Goal: Task Accomplishment & Management: Complete application form

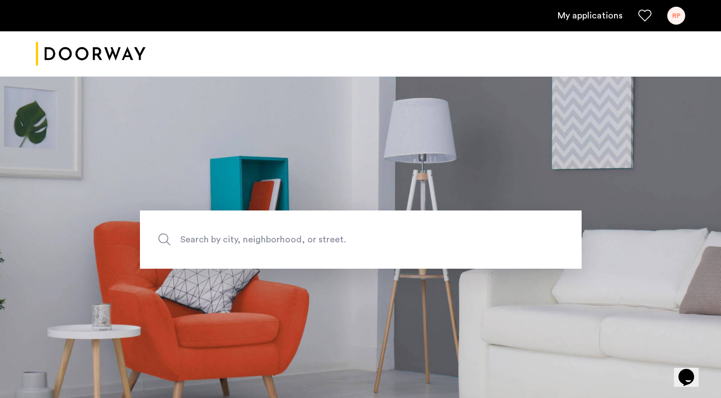
click at [614, 20] on link "My applications" at bounding box center [589, 15] width 65 height 13
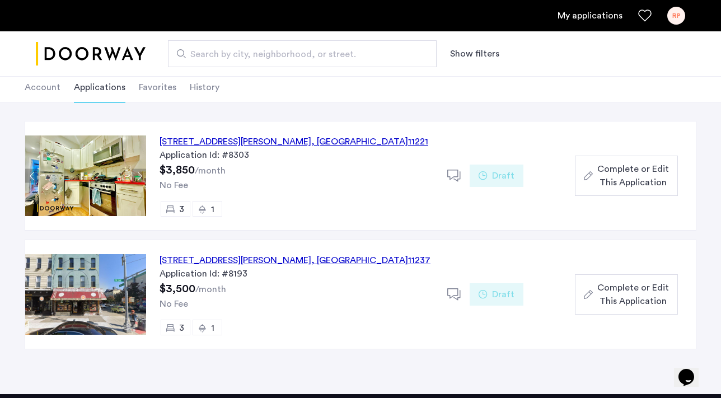
scroll to position [70, 0]
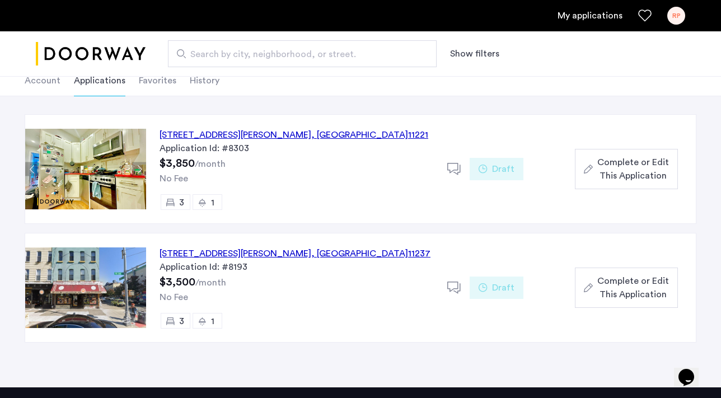
click at [54, 86] on li "Account" at bounding box center [43, 80] width 36 height 31
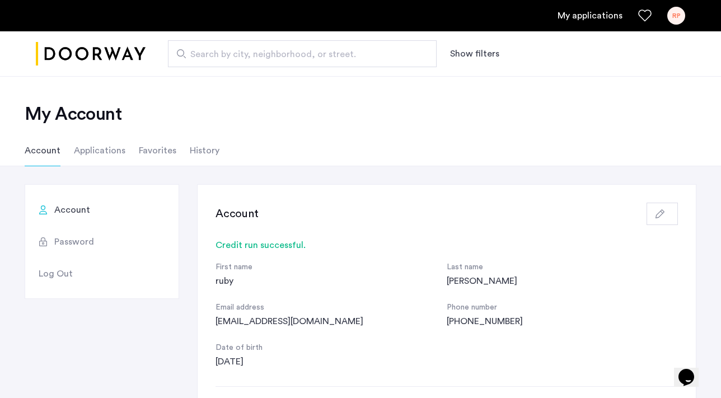
click at [106, 149] on li "Applications" at bounding box center [99, 150] width 51 height 31
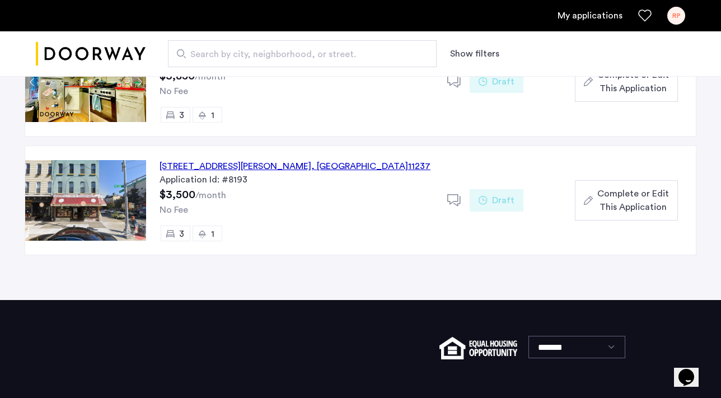
scroll to position [169, 0]
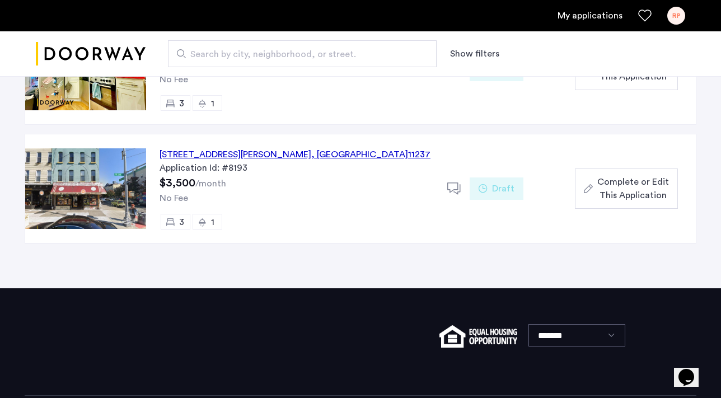
click at [265, 156] on div "107 Wilson Avenue, Unit 2R, Brooklyn , NY 11237" at bounding box center [294, 154] width 271 height 13
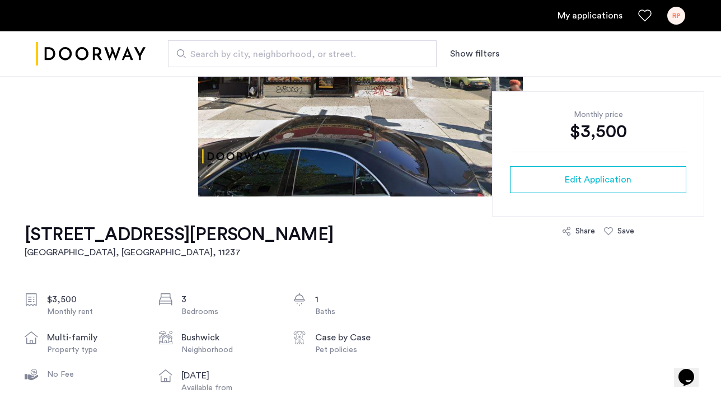
scroll to position [193, 0]
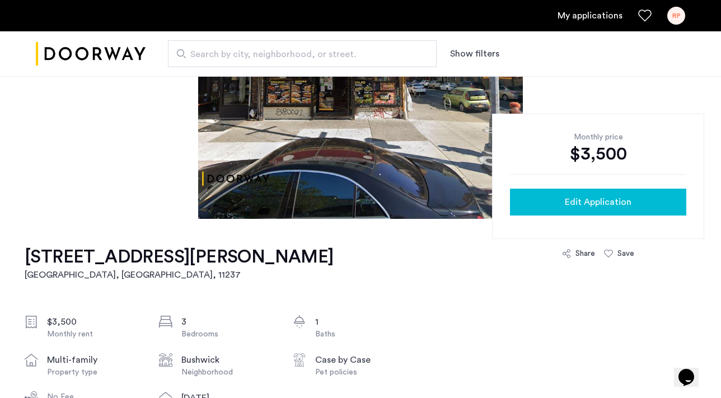
click at [578, 206] on span "Edit Application" at bounding box center [598, 201] width 67 height 13
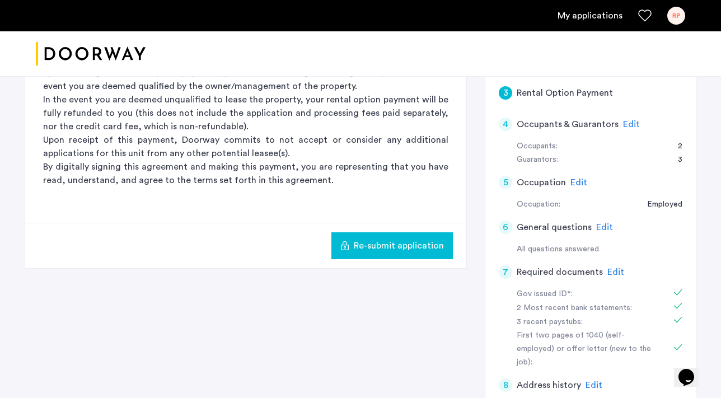
scroll to position [303, 0]
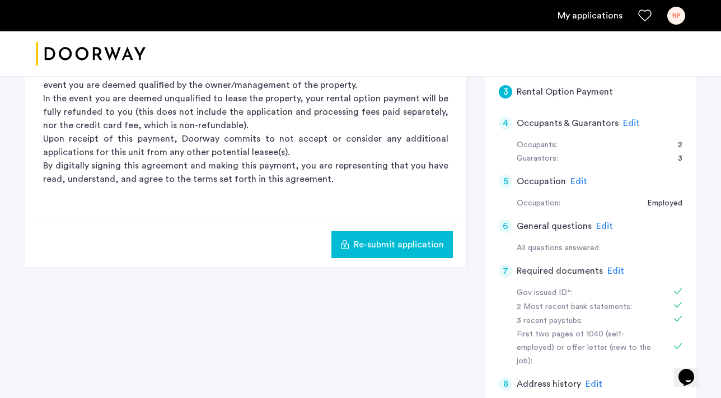
click at [511, 269] on div "7" at bounding box center [505, 270] width 13 height 13
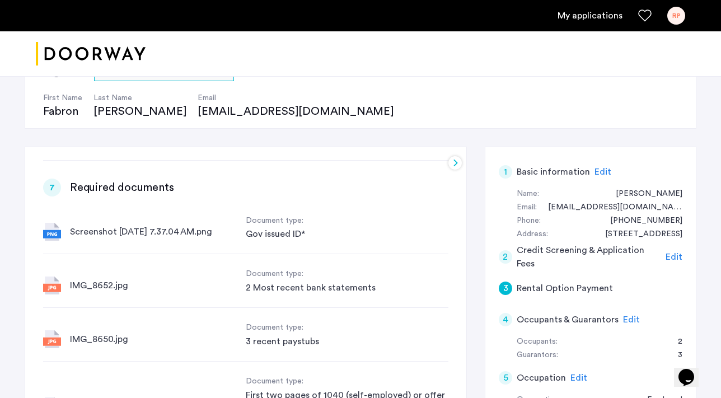
scroll to position [311, 0]
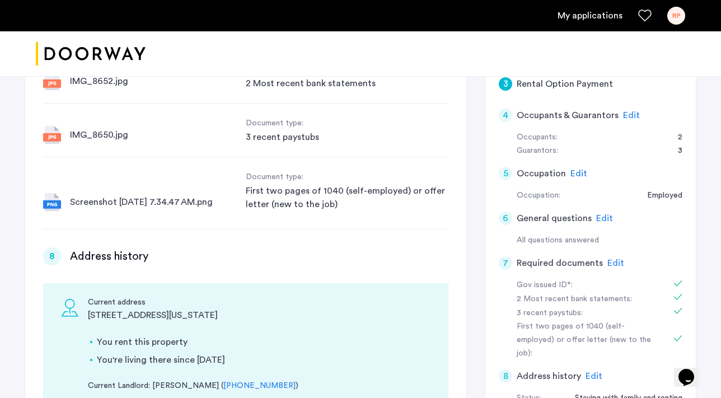
click at [613, 259] on span "Edit" at bounding box center [615, 263] width 17 height 9
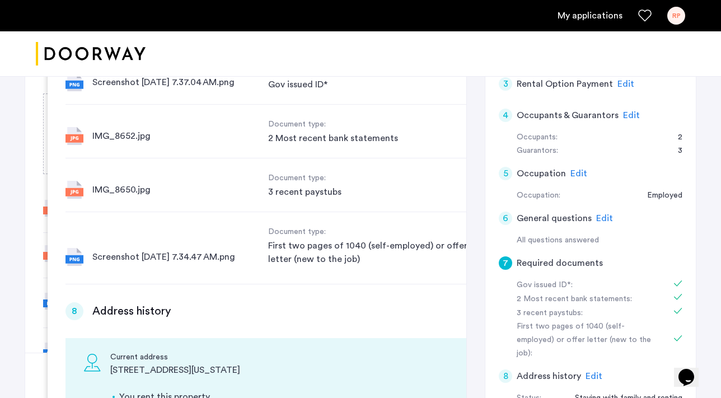
scroll to position [0, 0]
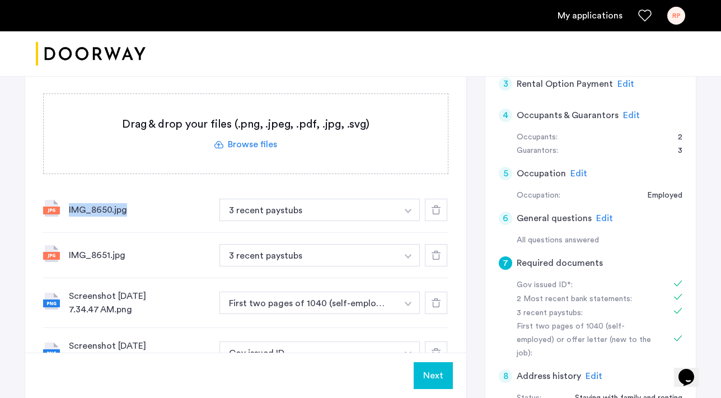
drag, startPoint x: 126, startPoint y: 209, endPoint x: 69, endPoint y: 210, distance: 57.6
click at [69, 210] on div "IMG_8650.jpg" at bounding box center [140, 209] width 142 height 13
copy div "IMG_8650.jpg"
drag, startPoint x: 130, startPoint y: 255, endPoint x: 69, endPoint y: 257, distance: 60.5
click at [69, 257] on div "IMG_8651.jpg" at bounding box center [140, 254] width 142 height 13
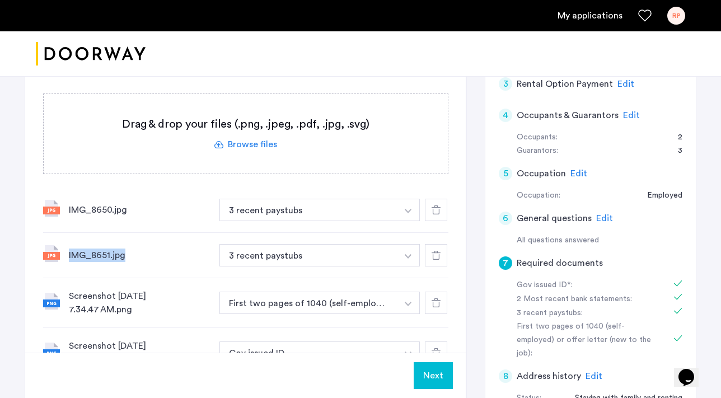
copy div "IMG_8651.jpg"
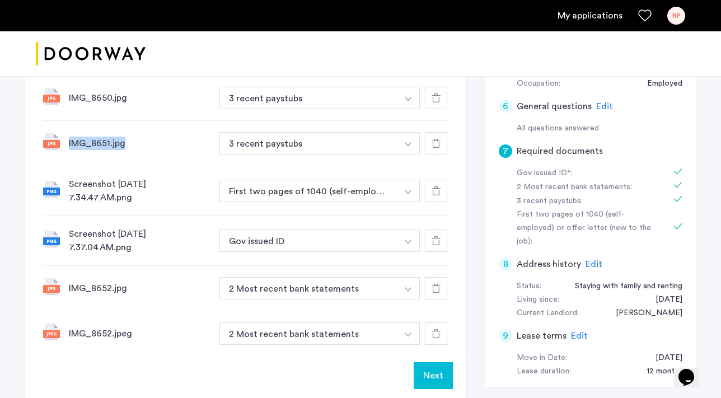
scroll to position [422, 0]
drag, startPoint x: 70, startPoint y: 186, endPoint x: 135, endPoint y: 202, distance: 66.9
click at [135, 202] on div "Screenshot [DATE] 7.34.47 AM.png" at bounding box center [140, 191] width 142 height 27
copy div "Screenshot [DATE] 7.34.47 AM.png"
drag, startPoint x: 137, startPoint y: 251, endPoint x: 68, endPoint y: 236, distance: 70.9
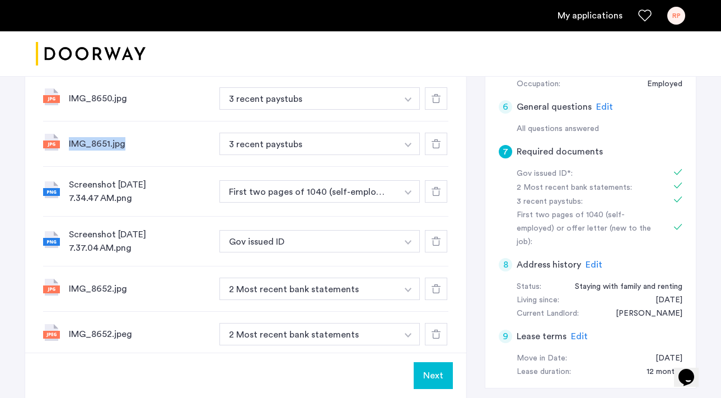
click at [68, 236] on div "Screenshot [DATE] 7.37.04 AM.png Gov issued ID + Gov issued ID" at bounding box center [245, 242] width 405 height 50
copy div "Screenshot [DATE] 7.37.04 AM.png"
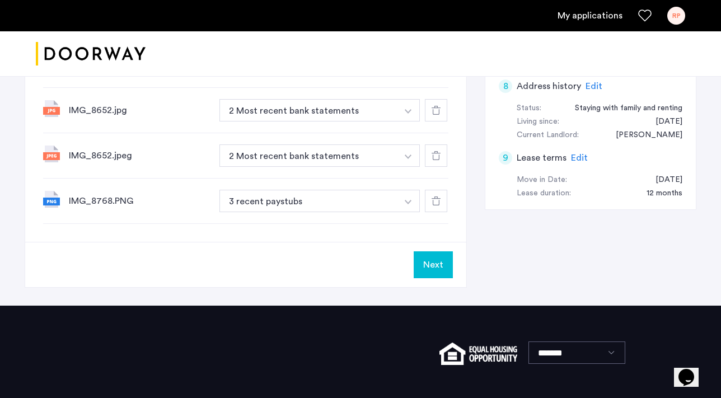
scroll to position [624, 0]
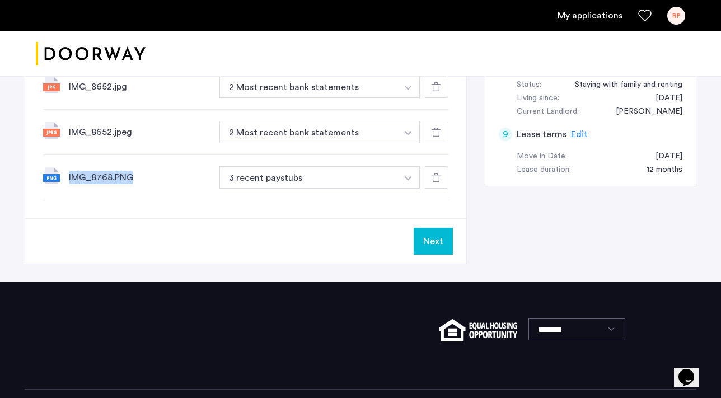
drag, startPoint x: 137, startPoint y: 175, endPoint x: 69, endPoint y: 179, distance: 67.8
click at [69, 179] on div "IMG_8768.PNG" at bounding box center [140, 177] width 142 height 13
copy div "IMG_8768.PNG"
